Goal: Task Accomplishment & Management: Complete application form

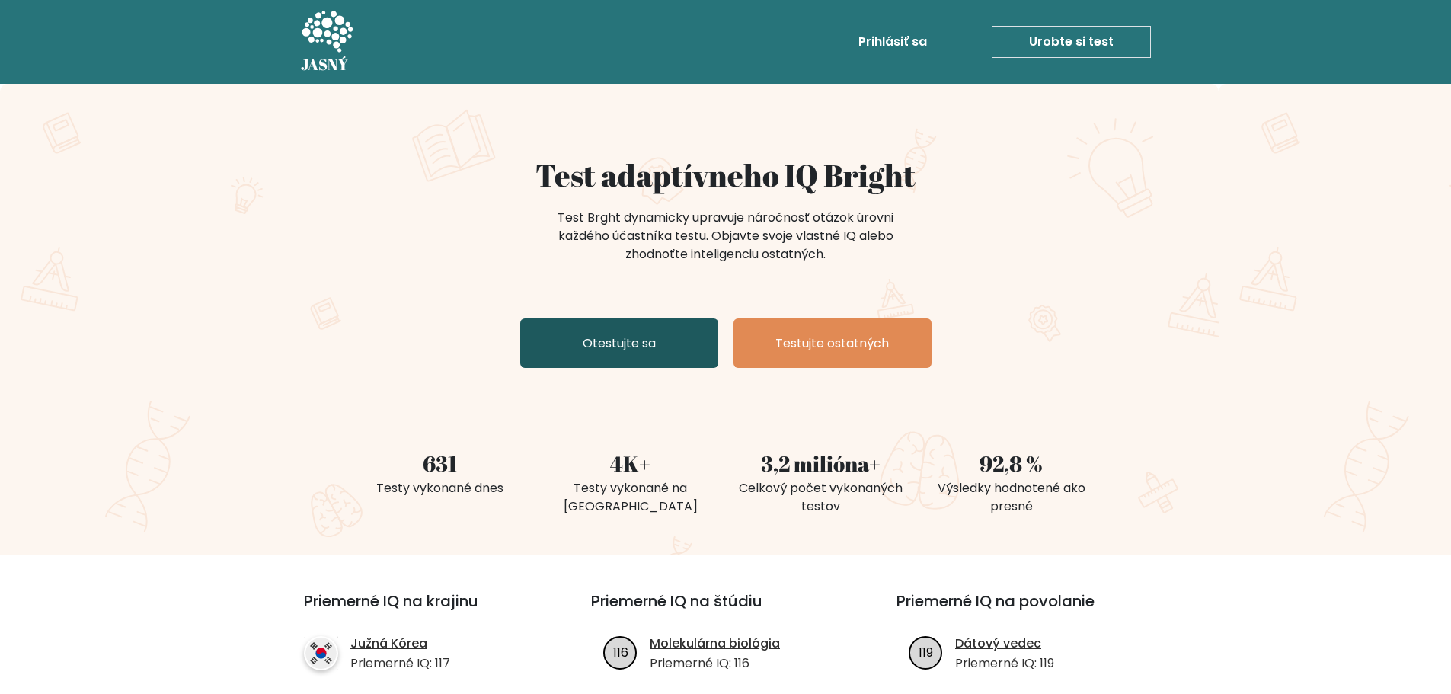
click at [682, 337] on link "Otestujte sa" at bounding box center [619, 343] width 198 height 50
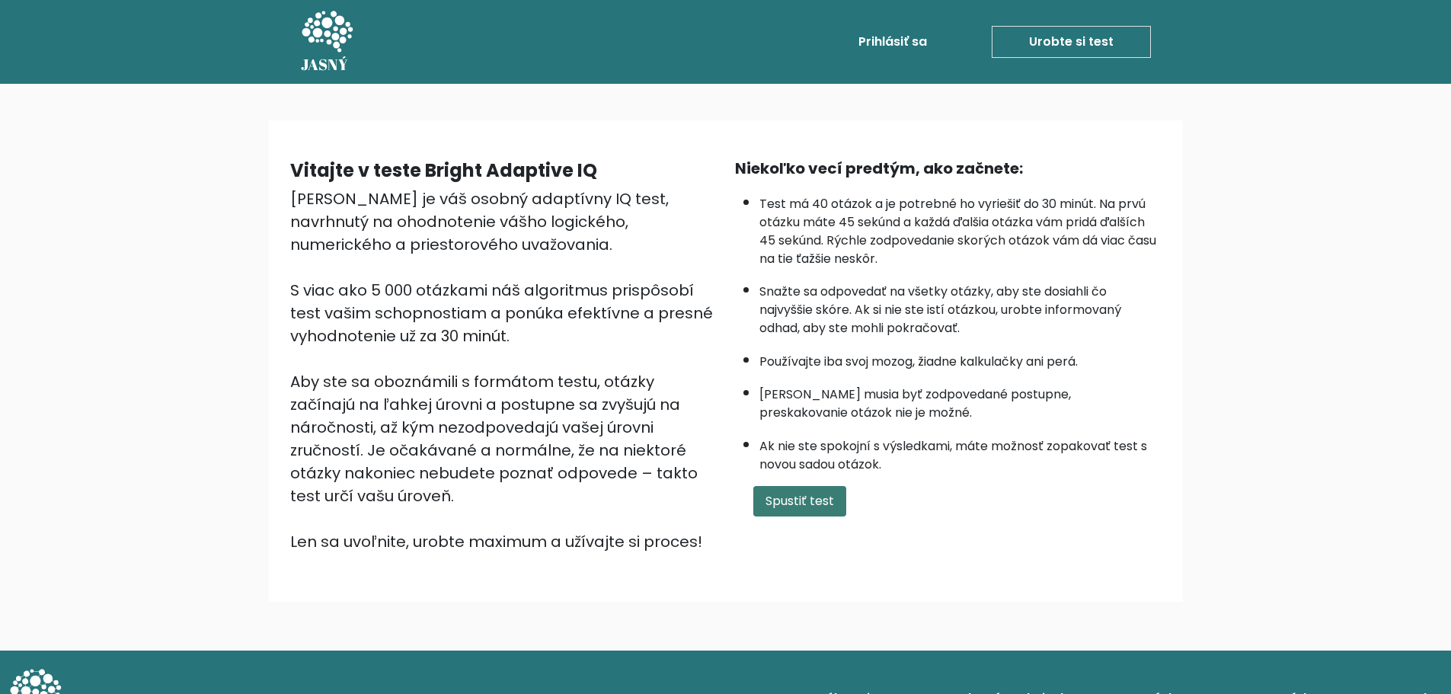
click at [829, 493] on font "Spustiť test" at bounding box center [800, 501] width 69 height 18
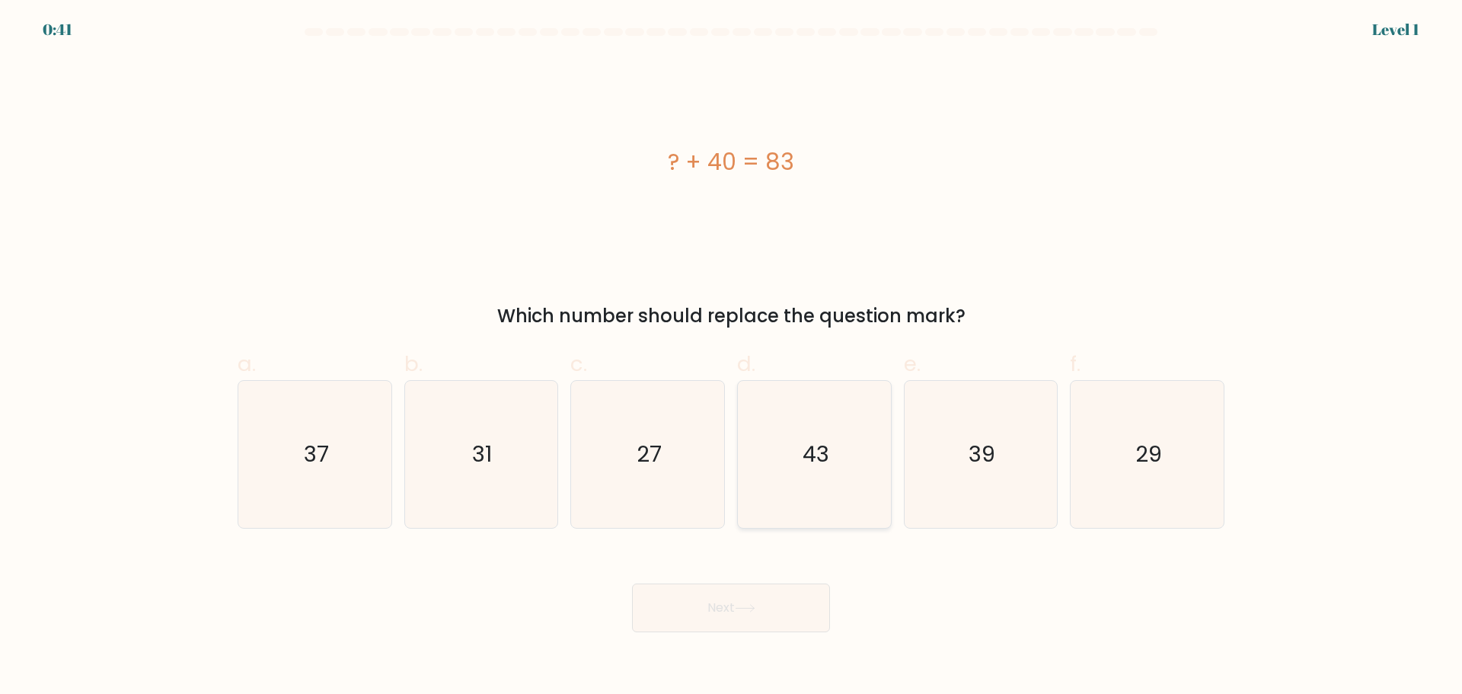
click at [871, 456] on icon "43" at bounding box center [814, 454] width 147 height 147
click at [732, 357] on input "d. 43" at bounding box center [731, 352] width 1 height 10
radio input "true"
click at [810, 607] on button "Next" at bounding box center [731, 607] width 198 height 49
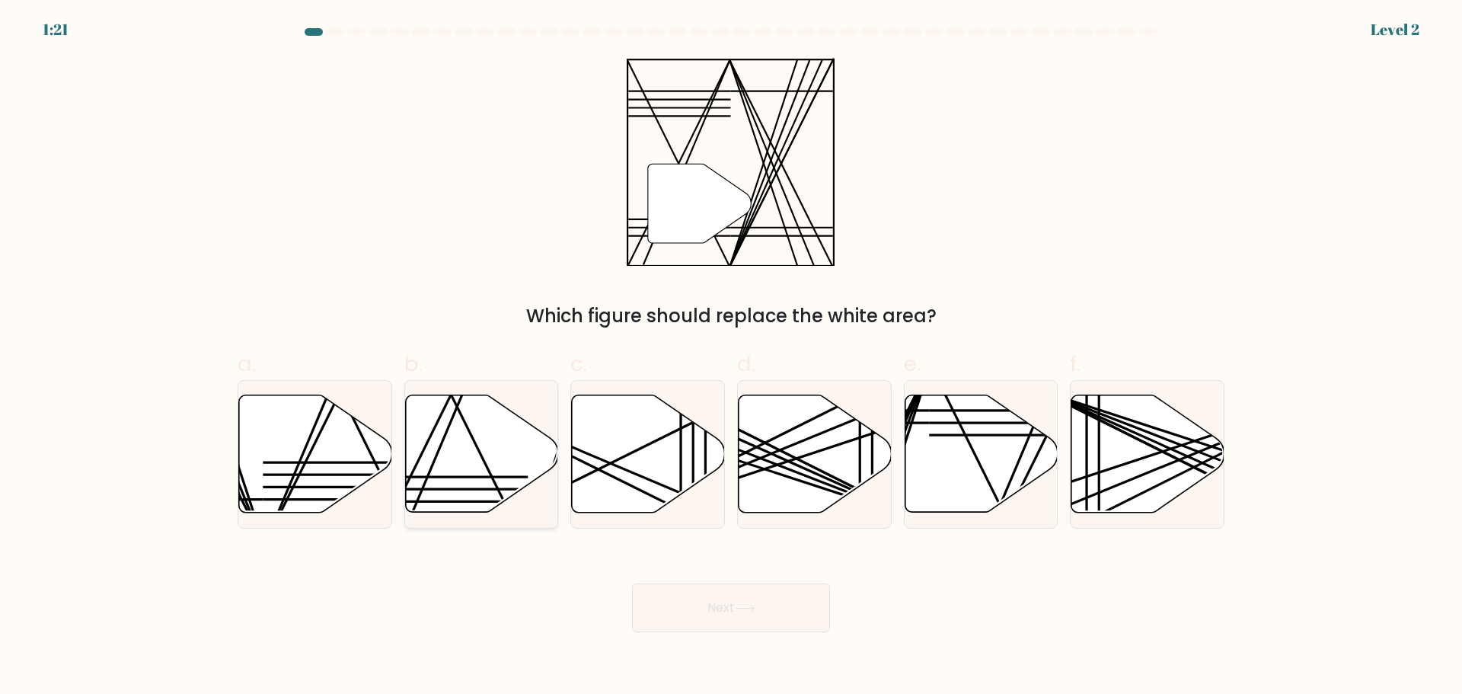
click at [522, 465] on icon at bounding box center [481, 453] width 153 height 117
click at [731, 357] on input "b." at bounding box center [731, 352] width 1 height 10
radio input "true"
click at [684, 606] on button "Next" at bounding box center [731, 607] width 198 height 49
